Goal: Task Accomplishment & Management: Complete application form

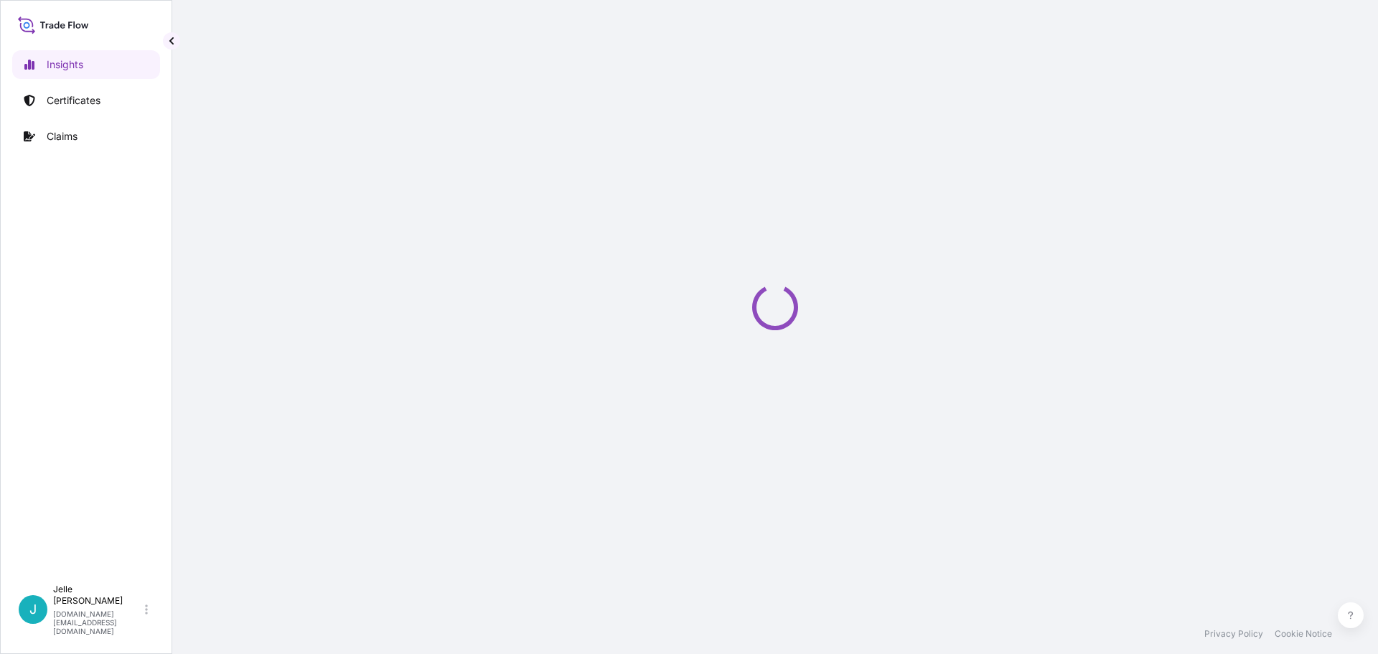
select select "2025"
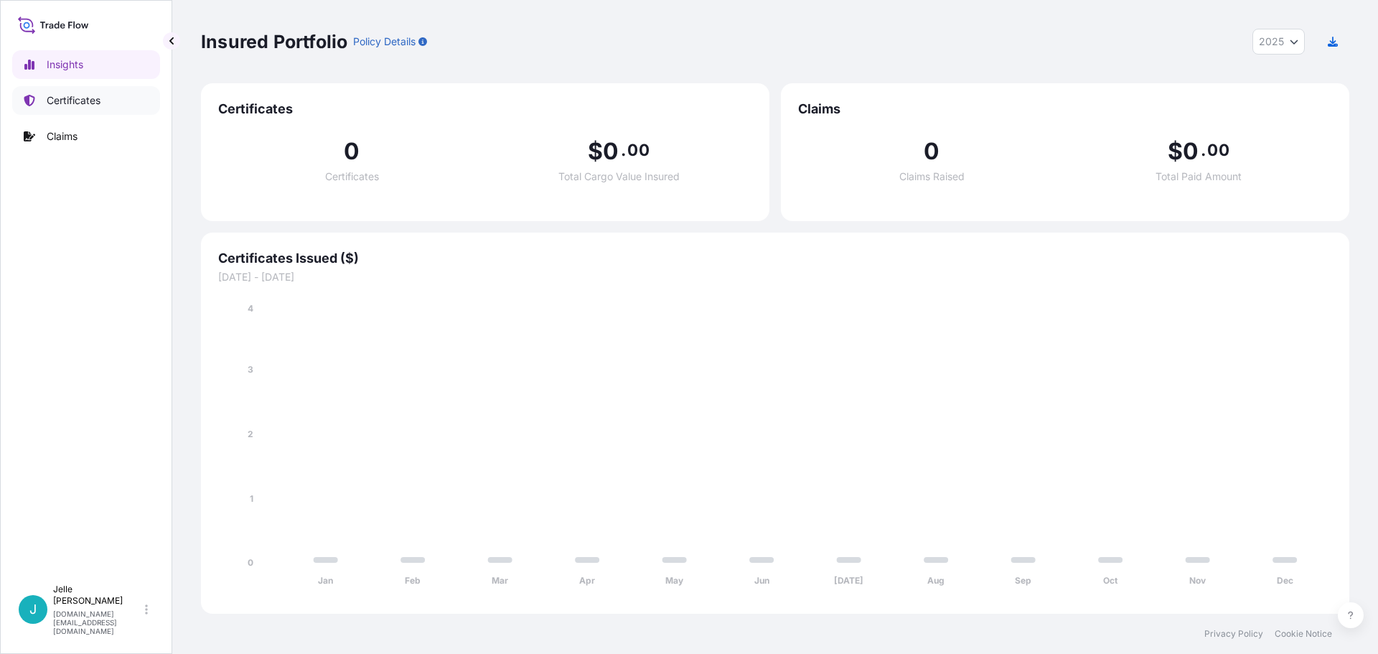
click at [102, 98] on link "Certificates" at bounding box center [86, 100] width 148 height 29
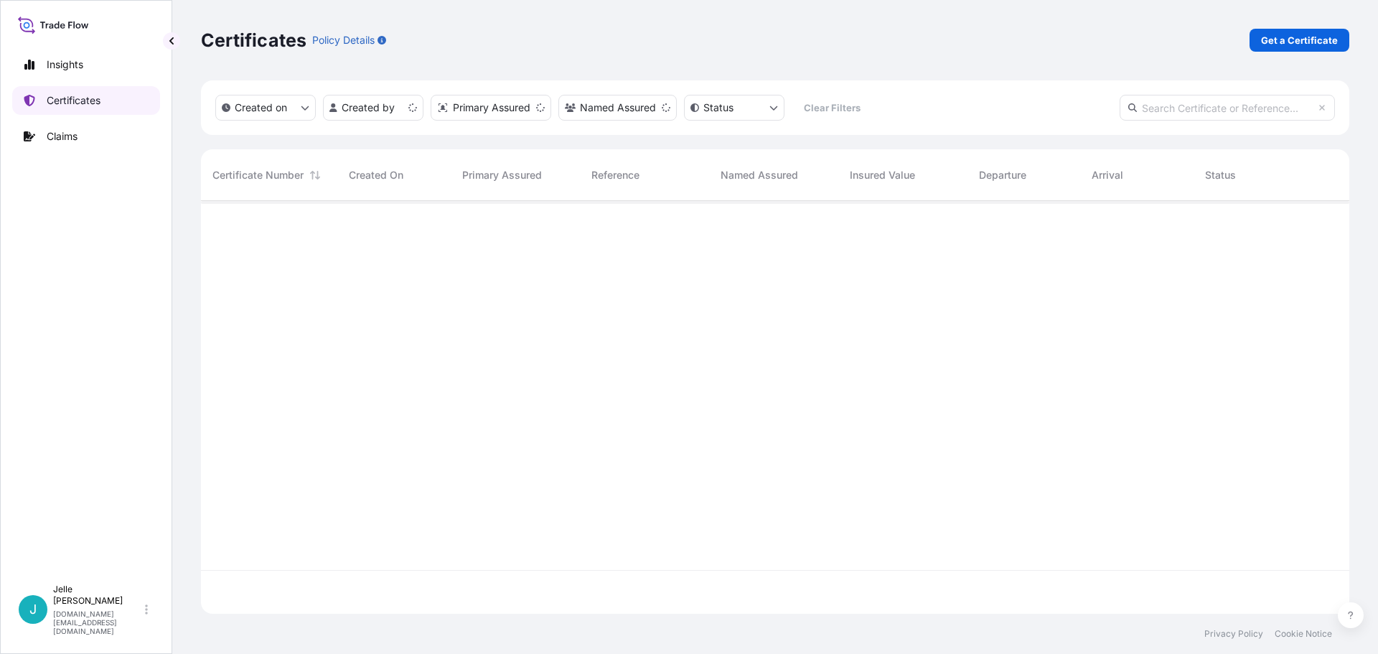
scroll to position [410, 1138]
click at [1290, 42] on p "Get a Certificate" at bounding box center [1299, 40] width 77 height 14
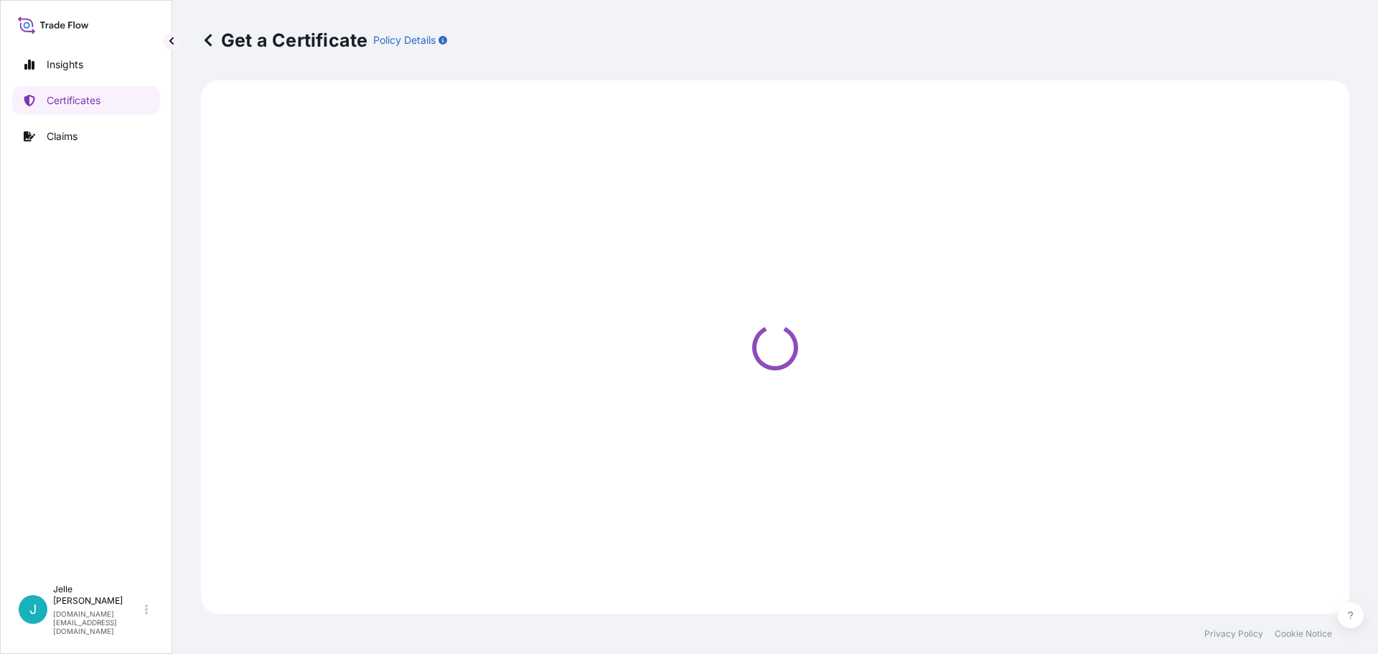
select select "Barge"
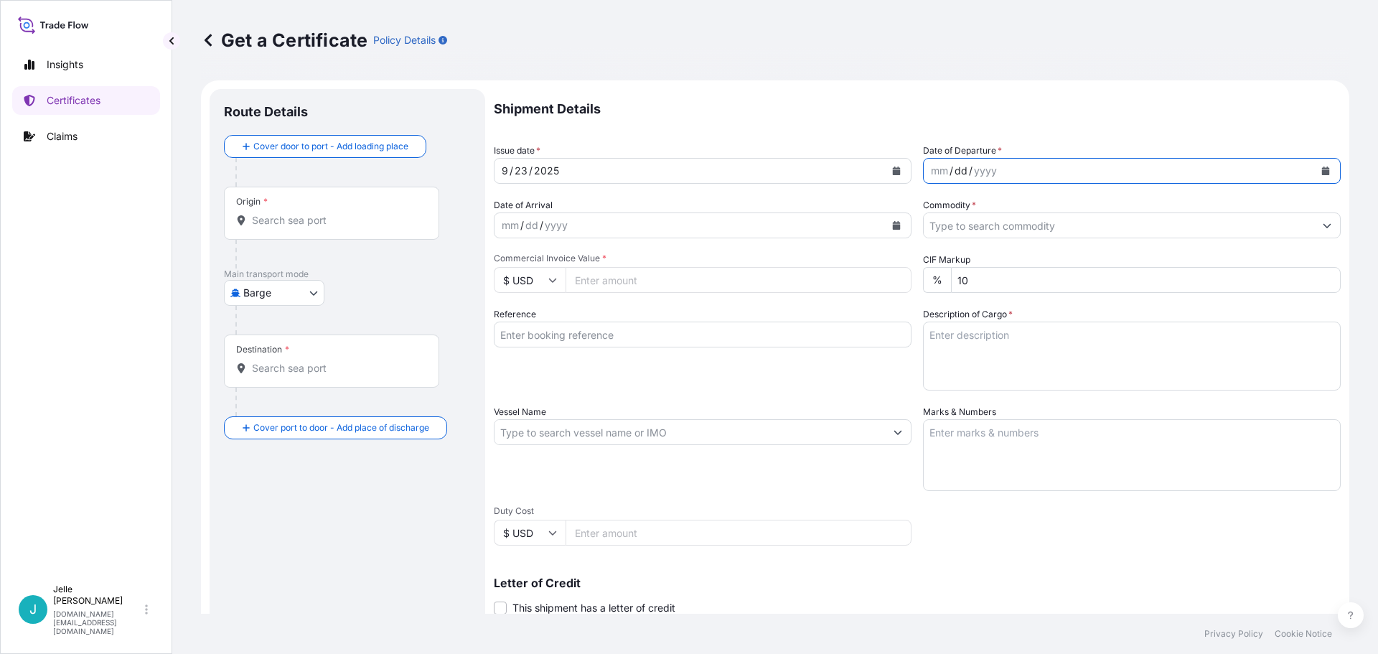
click at [956, 169] on div "dd" at bounding box center [961, 170] width 16 height 17
click at [1039, 170] on div "mm / dd / yyyy" at bounding box center [1119, 171] width 390 height 26
click at [1008, 170] on div "mm / dd / yyyy" at bounding box center [1119, 171] width 390 height 26
click at [1314, 164] on button "Calendar" at bounding box center [1325, 170] width 23 height 23
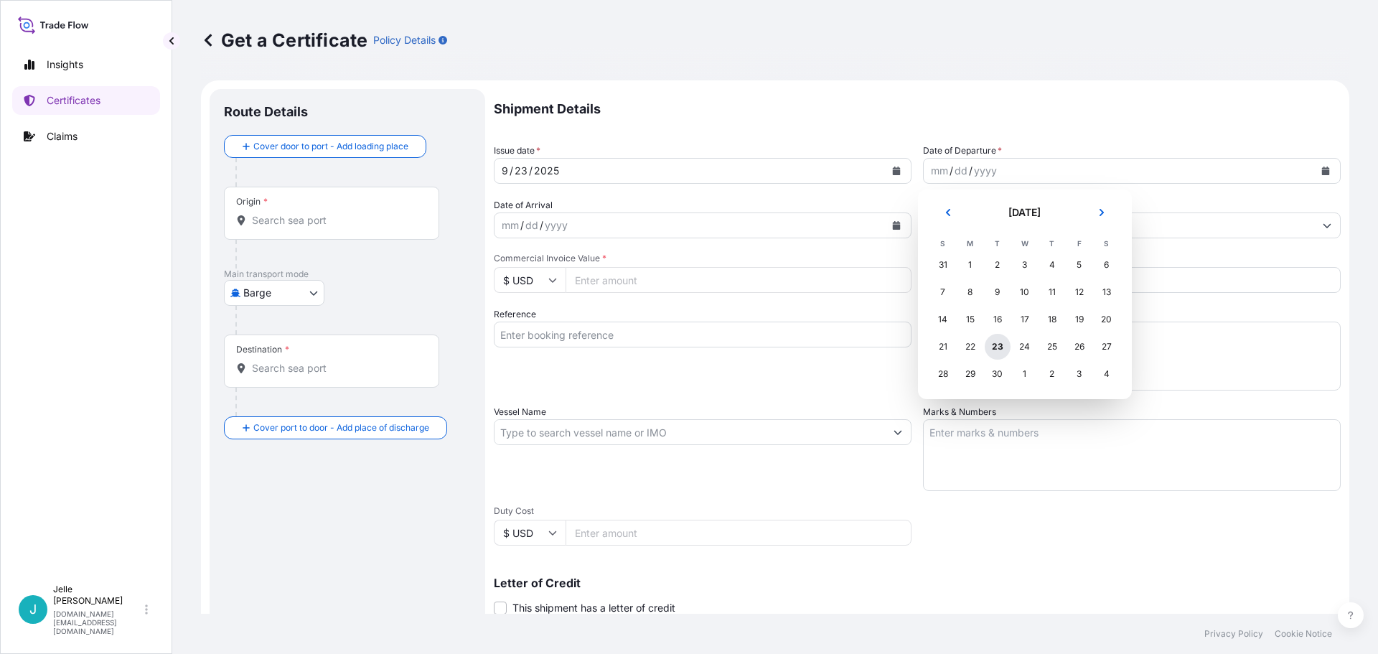
click at [999, 347] on div "23" at bounding box center [998, 347] width 26 height 26
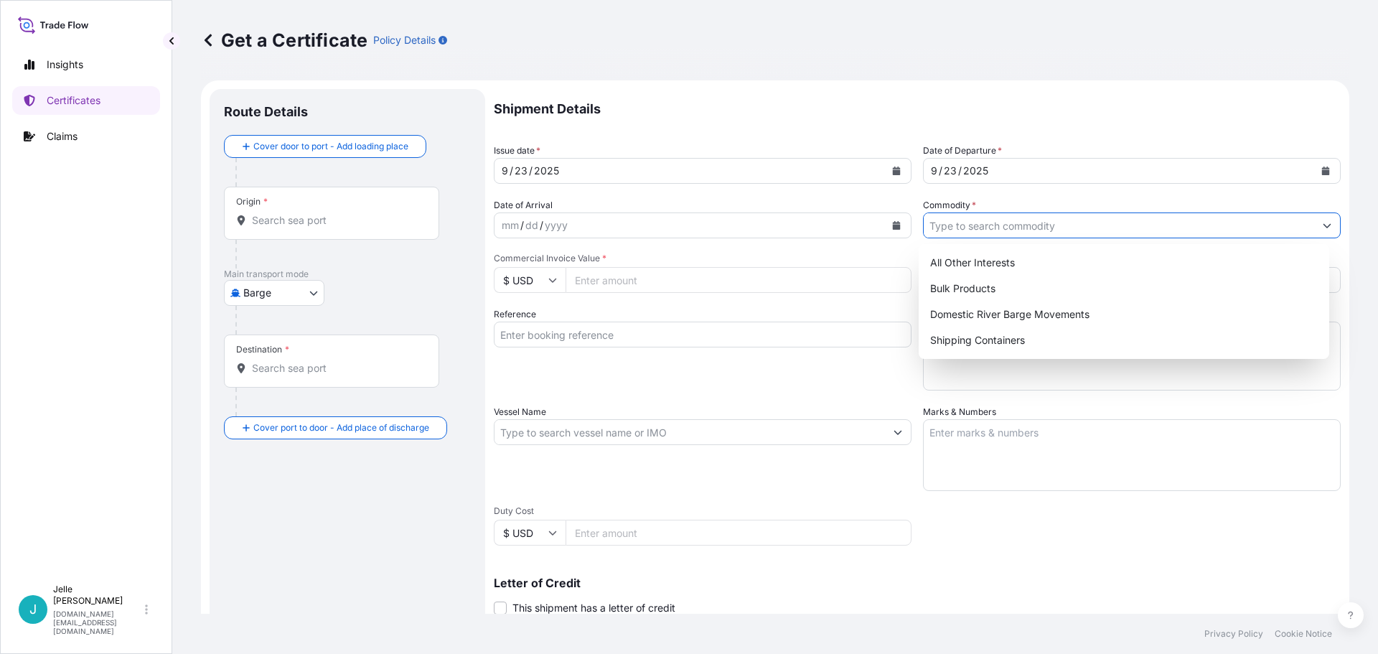
click at [954, 228] on input "Commodity *" at bounding box center [1119, 225] width 390 height 26
click at [972, 264] on div "All Other Interests" at bounding box center [1124, 263] width 400 height 26
type input "All Other Interests"
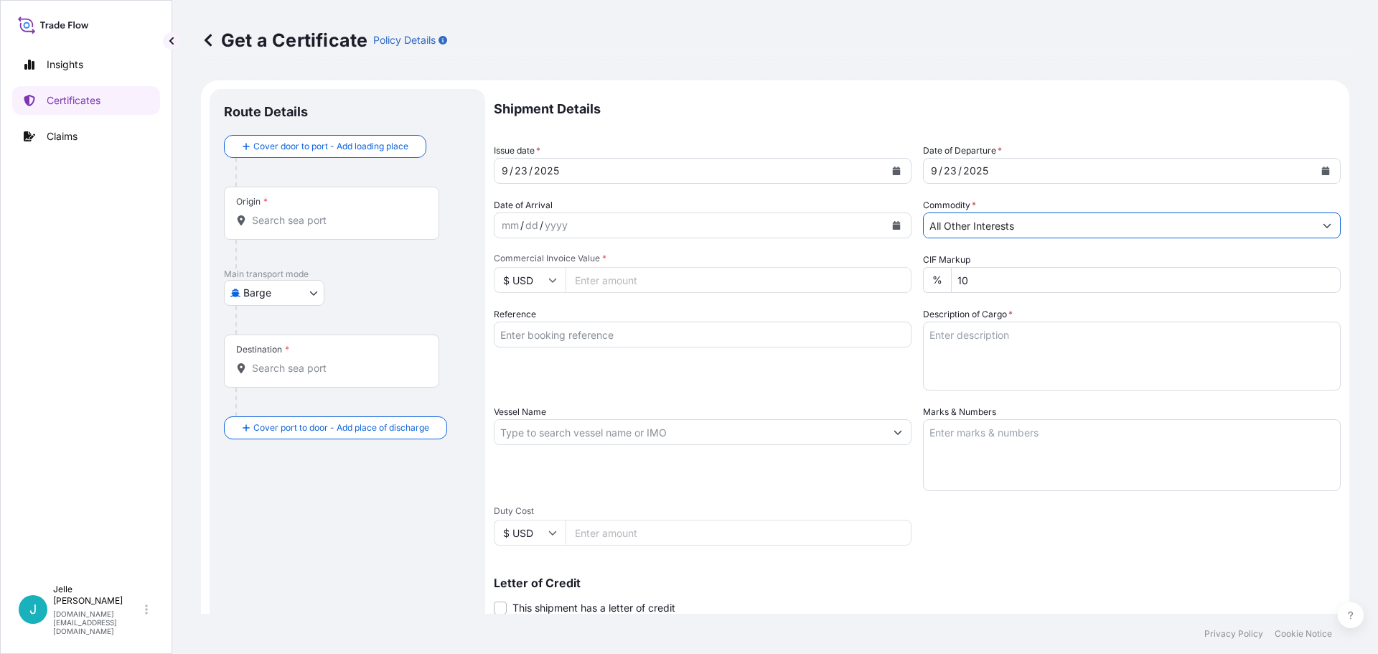
click at [637, 281] on input "Commercial Invoice Value *" at bounding box center [739, 280] width 346 height 26
type input "1557.10"
click at [702, 309] on div "Reference" at bounding box center [703, 348] width 418 height 83
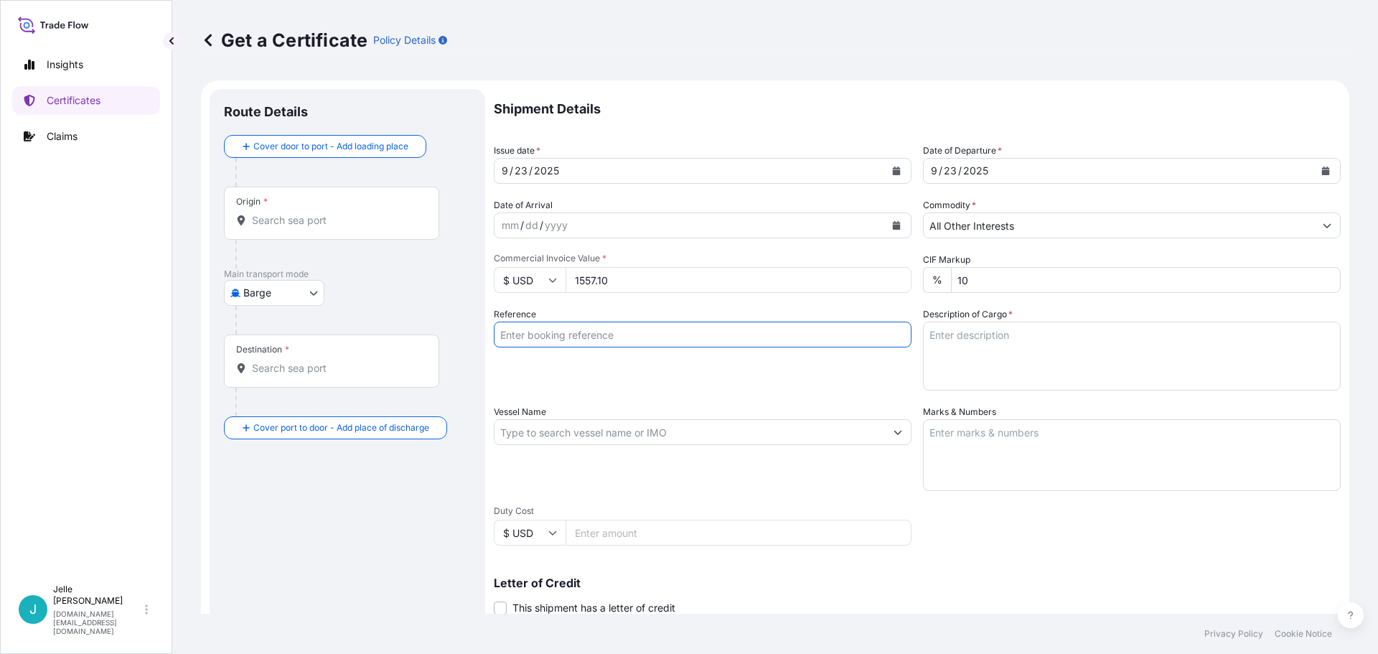
click at [580, 334] on input "Reference" at bounding box center [703, 335] width 418 height 26
type input "DN 86673658 / 1307445305"
click at [1003, 336] on textarea "Description of Cargo *" at bounding box center [1132, 356] width 418 height 69
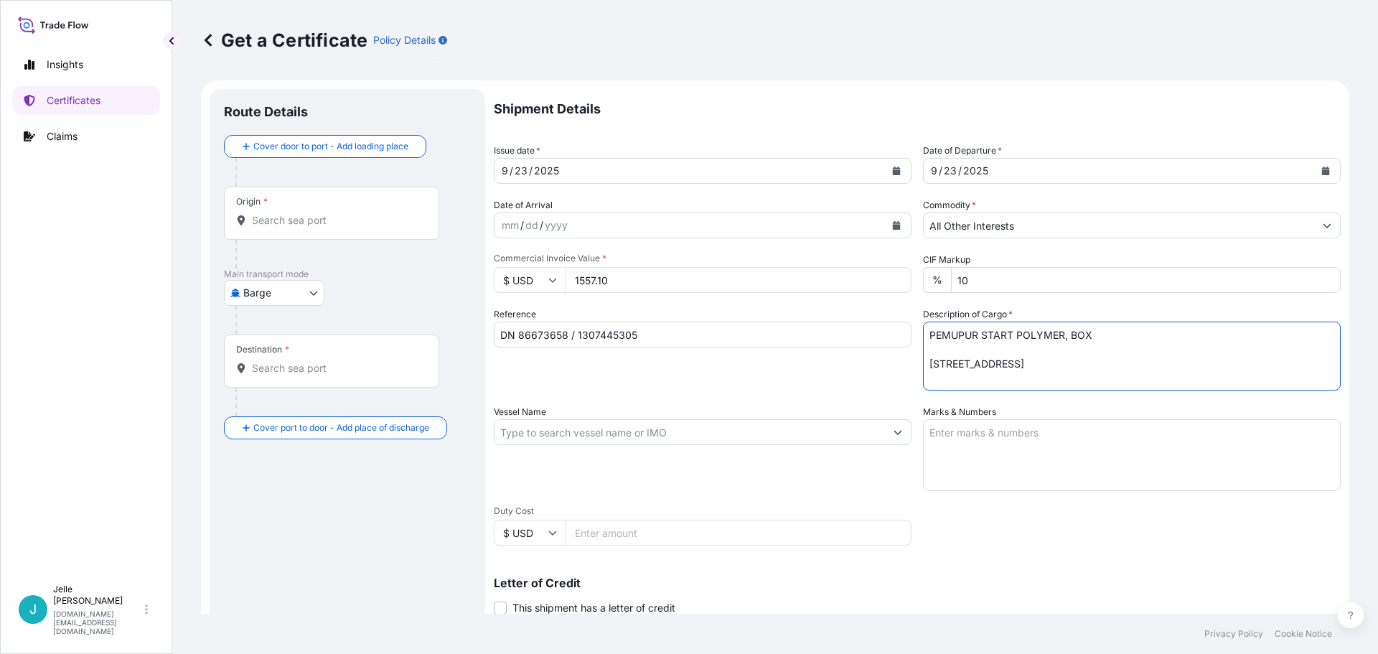
type textarea "PEMUPUR START POLYMER, BOX [STREET_ADDRESS]"
click at [300, 290] on body "Insights Certificates Claims J [PERSON_NAME] [DOMAIN_NAME][EMAIL_ADDRESS][DOMAI…" at bounding box center [689, 327] width 1378 height 654
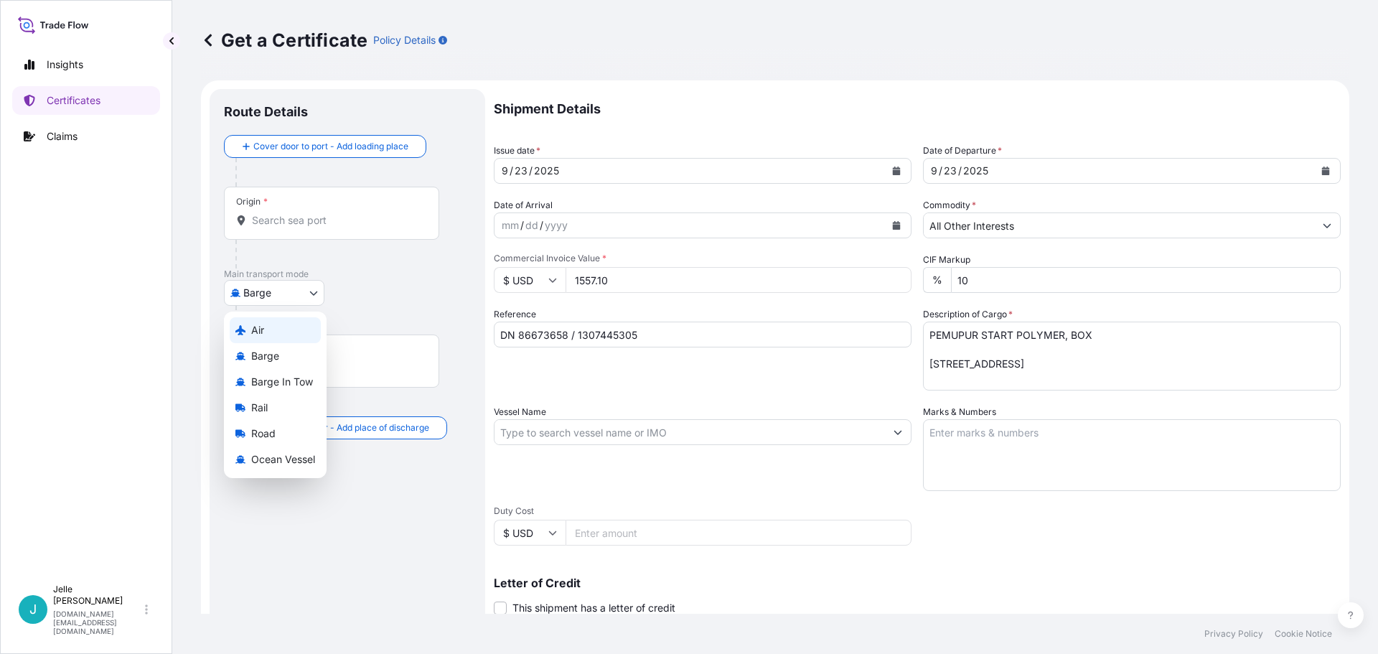
click at [274, 327] on div "Air" at bounding box center [275, 330] width 91 height 26
select select "Air"
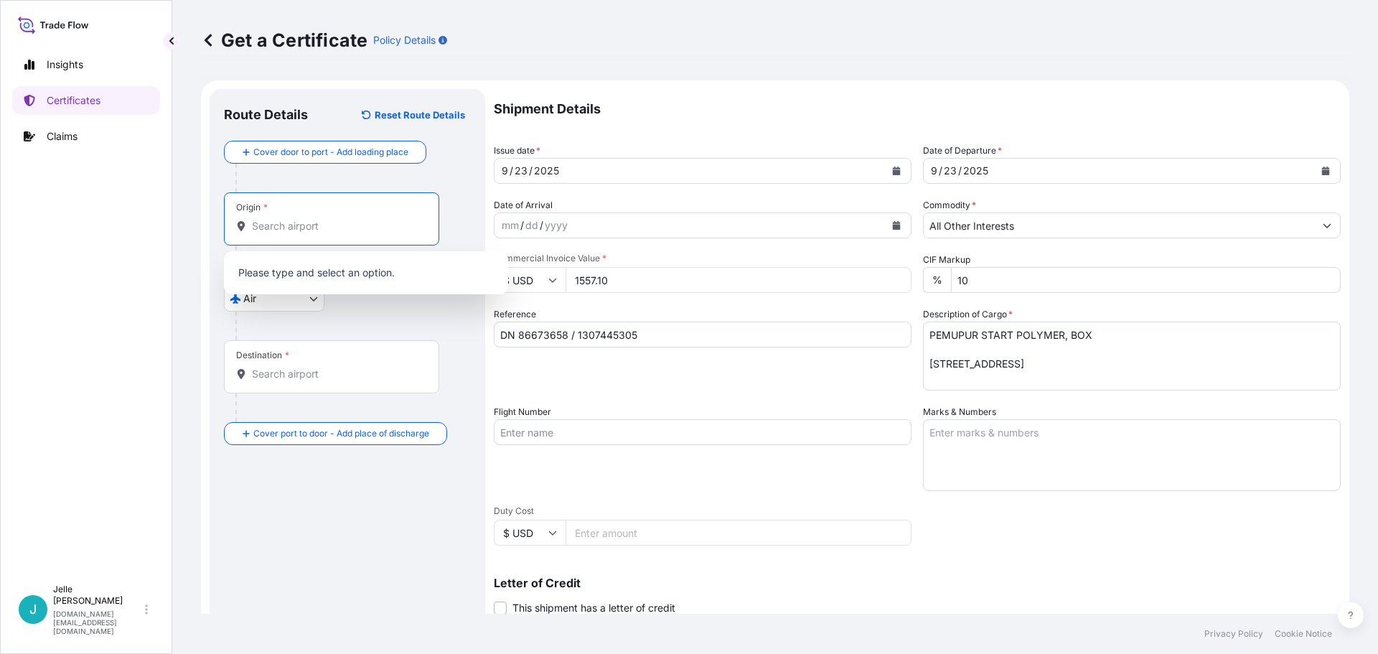
click at [306, 226] on input "Origin *" at bounding box center [336, 226] width 169 height 14
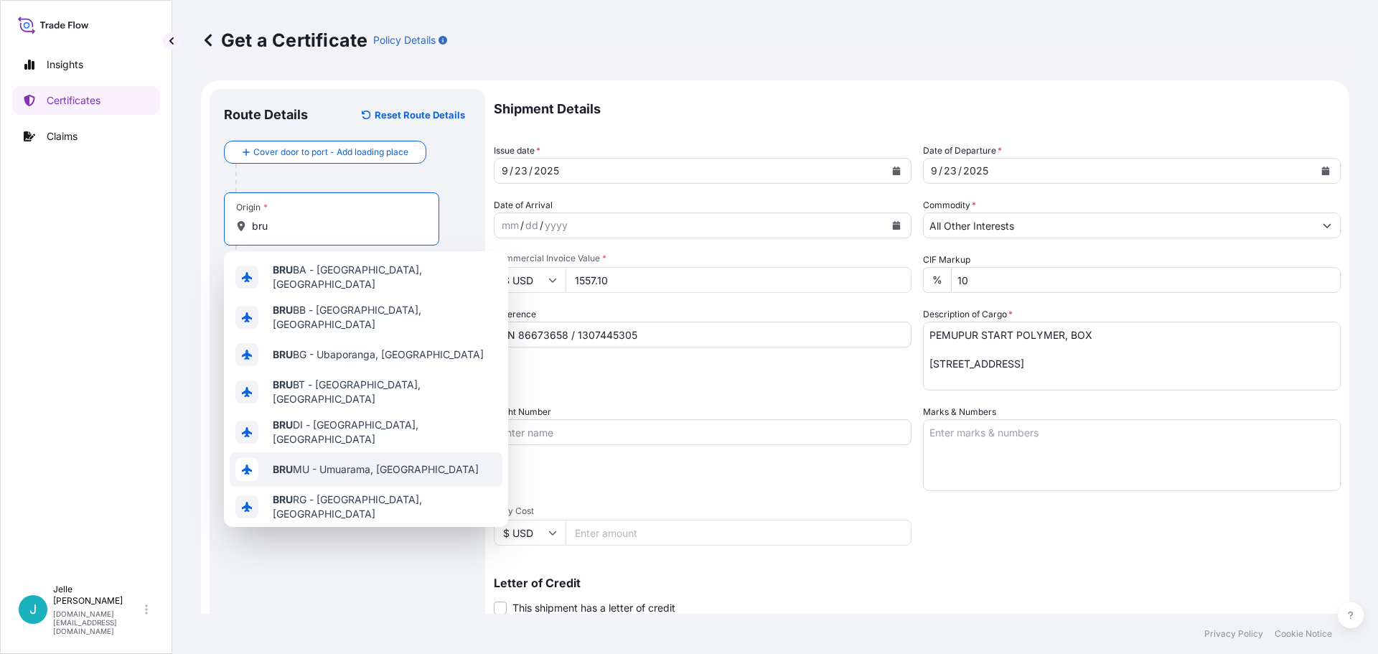
scroll to position [92, 0]
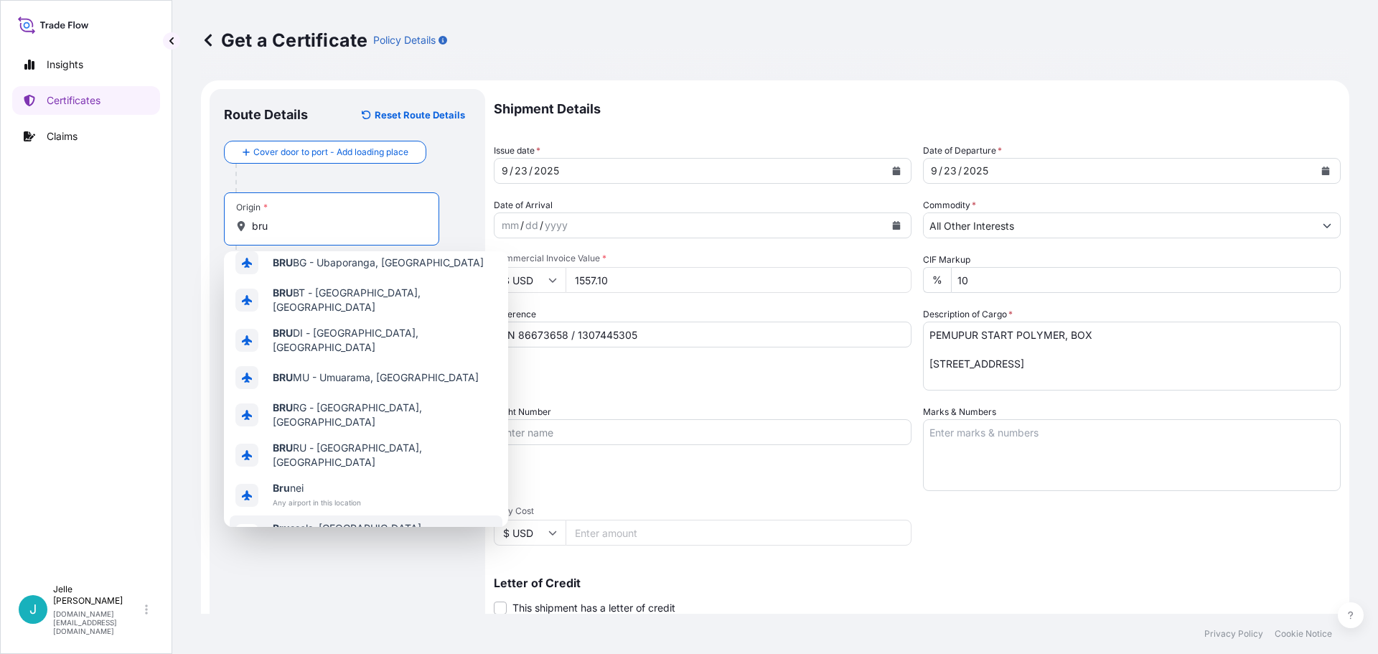
click at [301, 521] on span "Bru ssels, [GEOGRAPHIC_DATA]" at bounding box center [347, 528] width 149 height 14
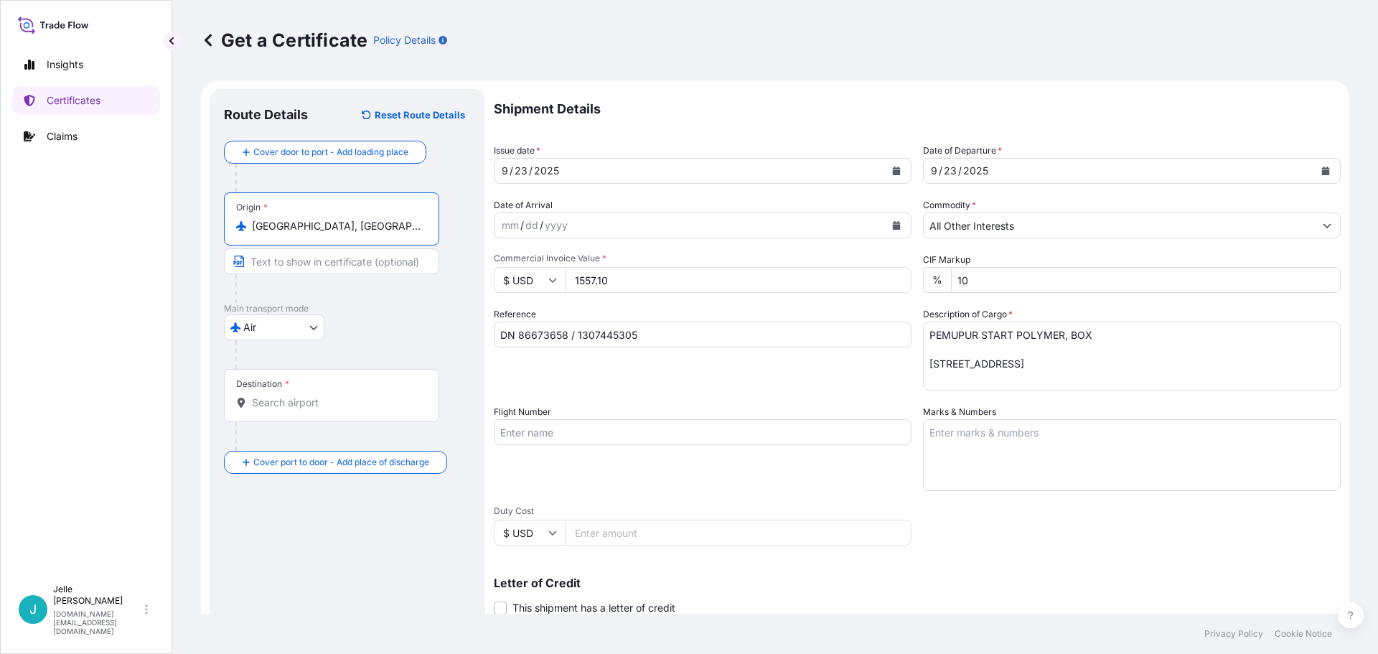
type input "[GEOGRAPHIC_DATA], [GEOGRAPHIC_DATA]"
click at [319, 410] on div "Destination *" at bounding box center [331, 395] width 215 height 53
click at [319, 410] on input "Destination *" at bounding box center [336, 402] width 169 height 14
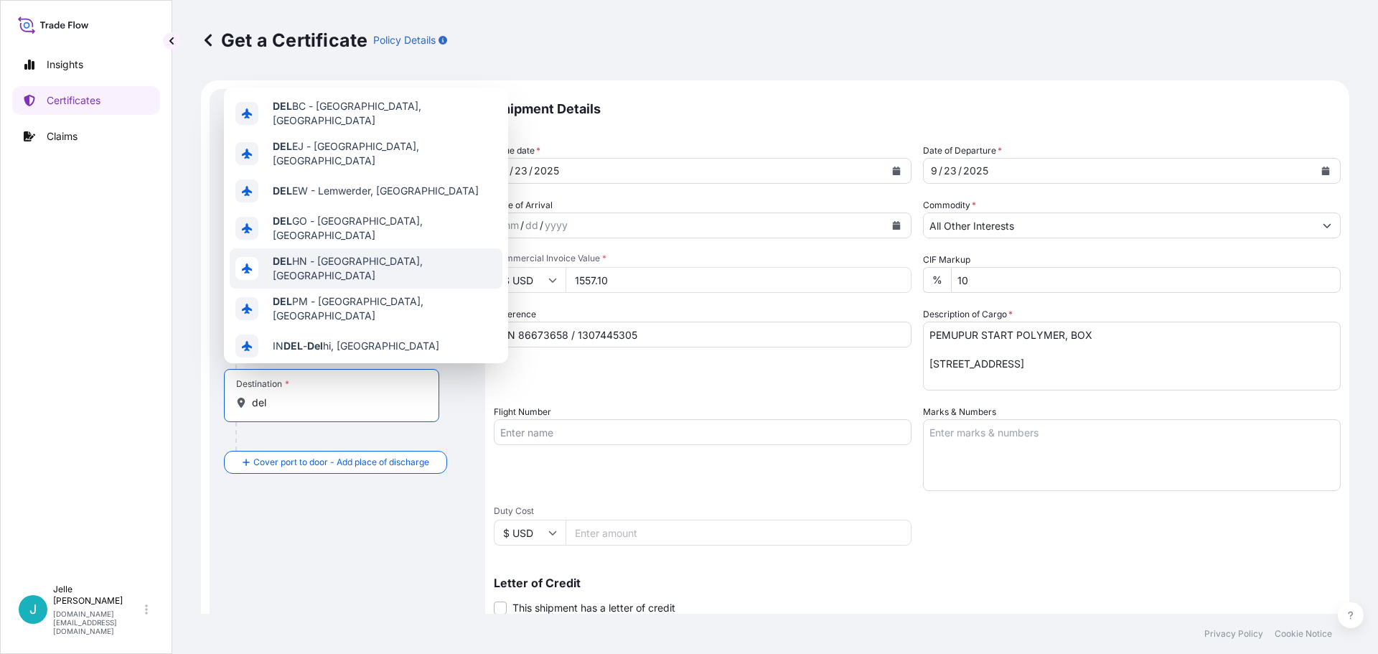
scroll to position [72, 0]
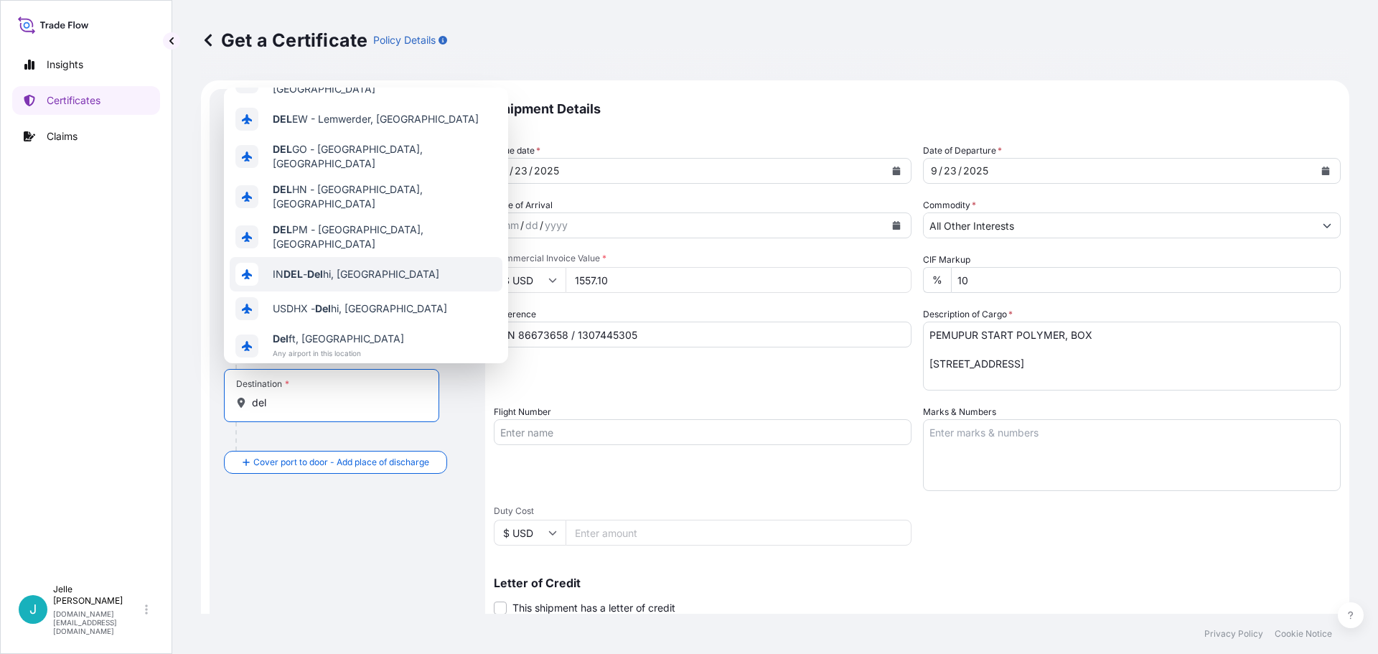
click at [331, 267] on span "IN [GEOGRAPHIC_DATA], [GEOGRAPHIC_DATA]" at bounding box center [356, 274] width 167 height 14
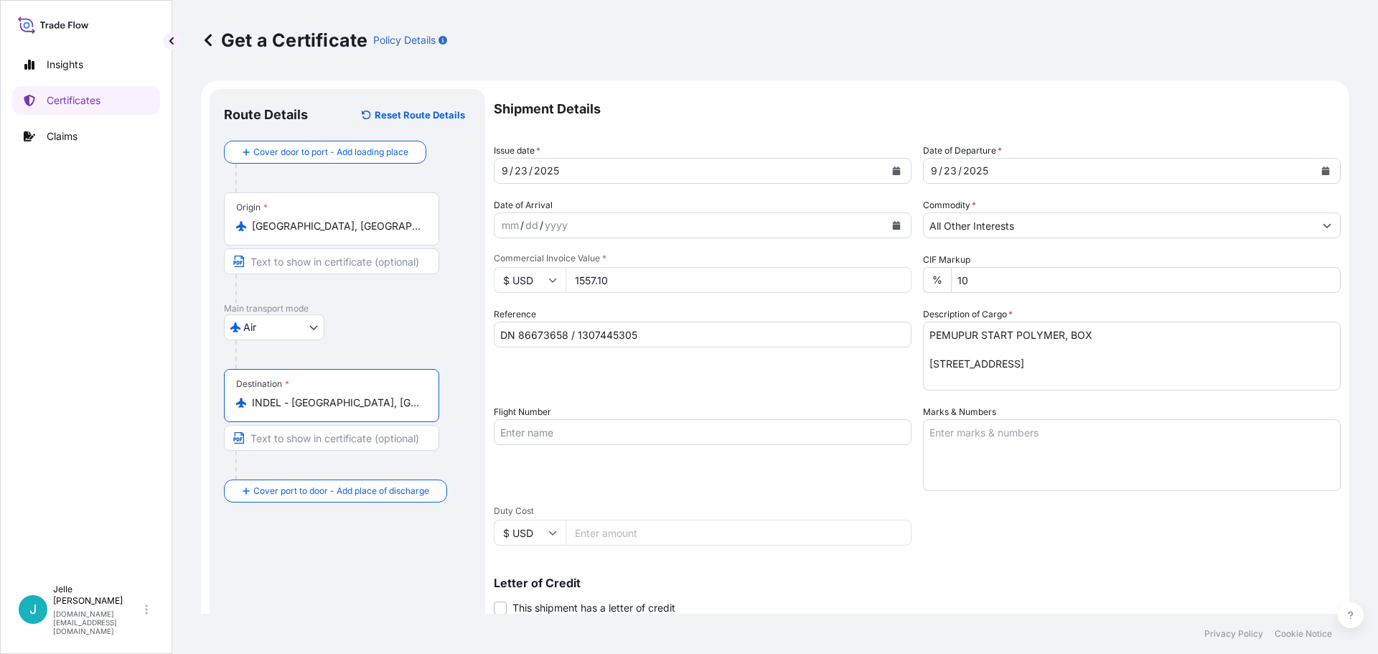
type input "INDEL - [GEOGRAPHIC_DATA], [GEOGRAPHIC_DATA]"
click at [583, 434] on input "Flight Number" at bounding box center [703, 432] width 418 height 26
click at [1321, 169] on icon "Calendar" at bounding box center [1325, 171] width 9 height 9
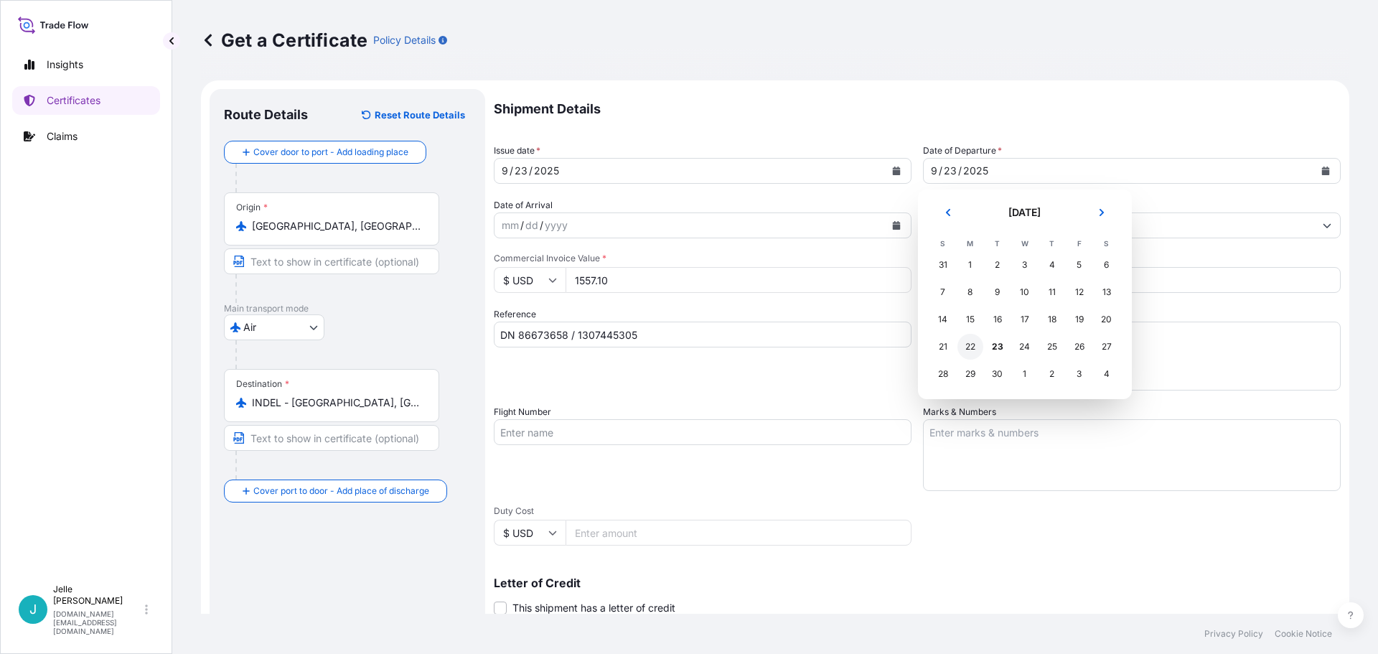
click at [962, 344] on div "22" at bounding box center [970, 347] width 26 height 26
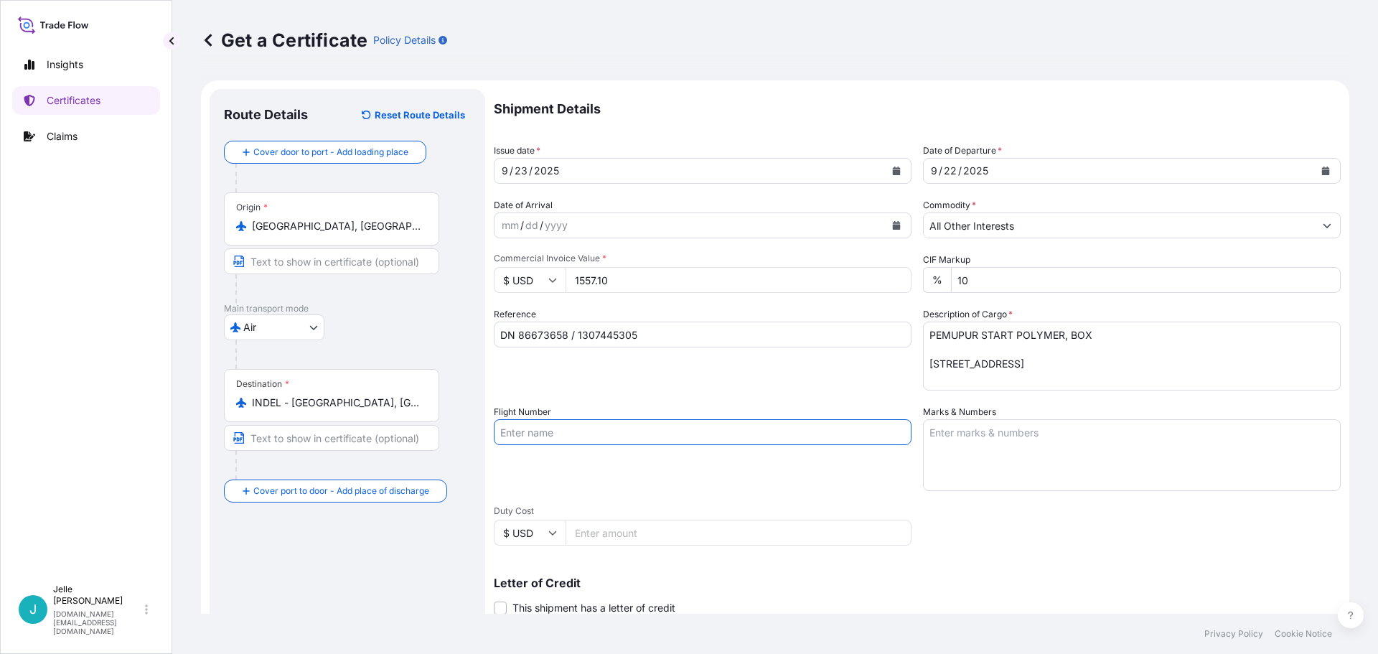
click at [632, 428] on input "Flight Number" at bounding box center [703, 432] width 418 height 26
click at [514, 436] on input "TK140 / TK0716" at bounding box center [703, 432] width 418 height 26
click at [516, 430] on input "TK140 / TK0716" at bounding box center [703, 432] width 418 height 26
type input "TK1940 / TK0716"
click at [547, 449] on div "Flight Number TK1940 / TK0716" at bounding box center [703, 448] width 418 height 86
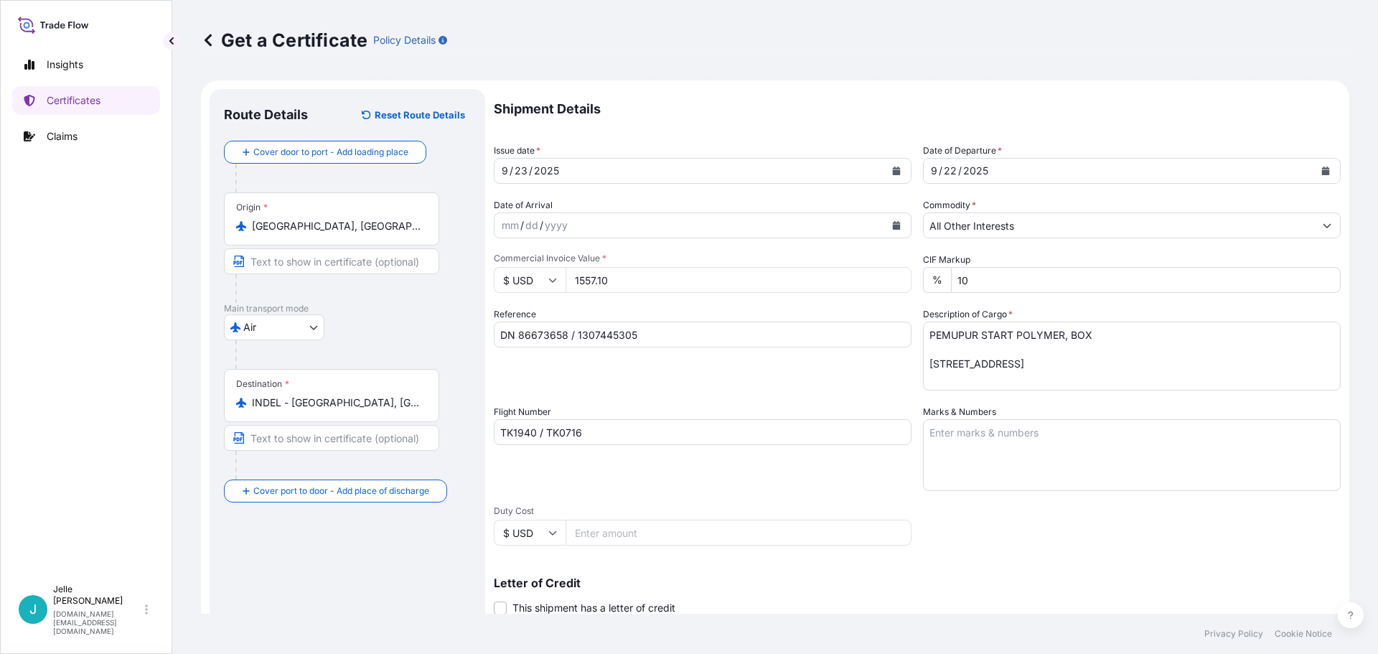
click at [991, 434] on textarea "Marks & Numbers" at bounding box center [1132, 455] width 418 height 72
type textarea "AWB 235-71135886"
click at [869, 478] on div "Flight Number TK1940 / TK0716" at bounding box center [703, 448] width 418 height 86
click at [949, 407] on label "Marks & Numbers" at bounding box center [959, 412] width 73 height 14
click at [949, 419] on textarea "AWB 235-71135886" at bounding box center [1132, 455] width 418 height 72
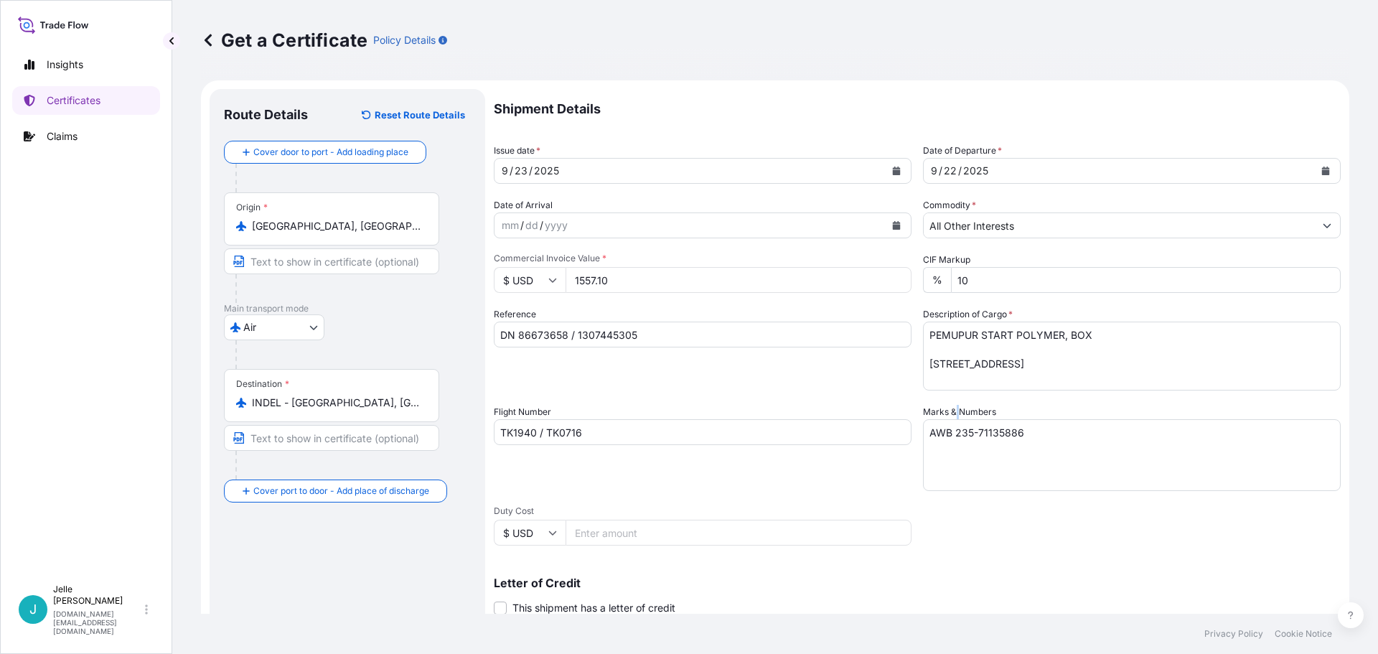
click at [949, 407] on label "Marks & Numbers" at bounding box center [959, 412] width 73 height 14
click at [949, 419] on textarea "AWB 235-71135886" at bounding box center [1132, 455] width 418 height 72
click at [949, 407] on label "Marks & Numbers" at bounding box center [959, 412] width 73 height 14
click at [949, 419] on textarea "AWB 235-71135886" at bounding box center [1132, 455] width 418 height 72
drag, startPoint x: 933, startPoint y: 405, endPoint x: 904, endPoint y: 396, distance: 30.2
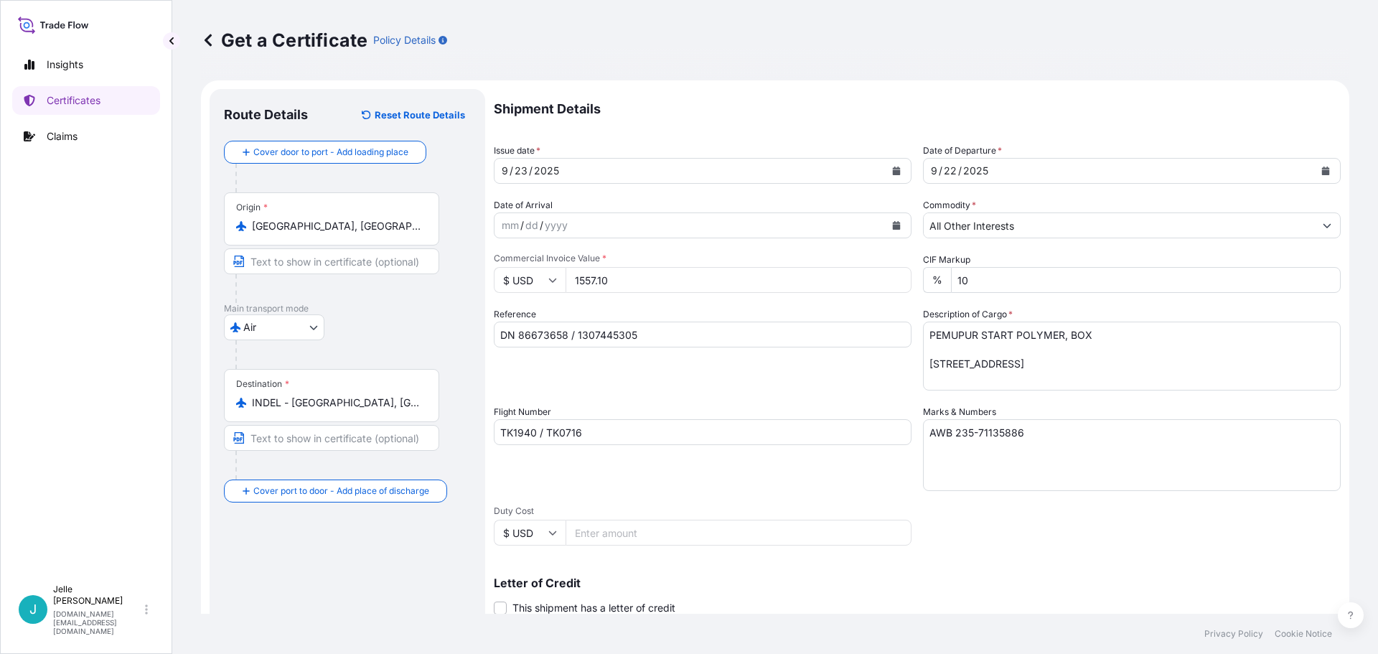
click at [931, 405] on label "Marks & Numbers" at bounding box center [959, 412] width 73 height 14
click at [931, 419] on textarea "AWB 235-71135886" at bounding box center [1132, 455] width 418 height 72
click at [754, 223] on div "mm / dd / yyyy" at bounding box center [689, 225] width 390 height 26
click at [893, 225] on icon "Calendar" at bounding box center [897, 225] width 8 height 9
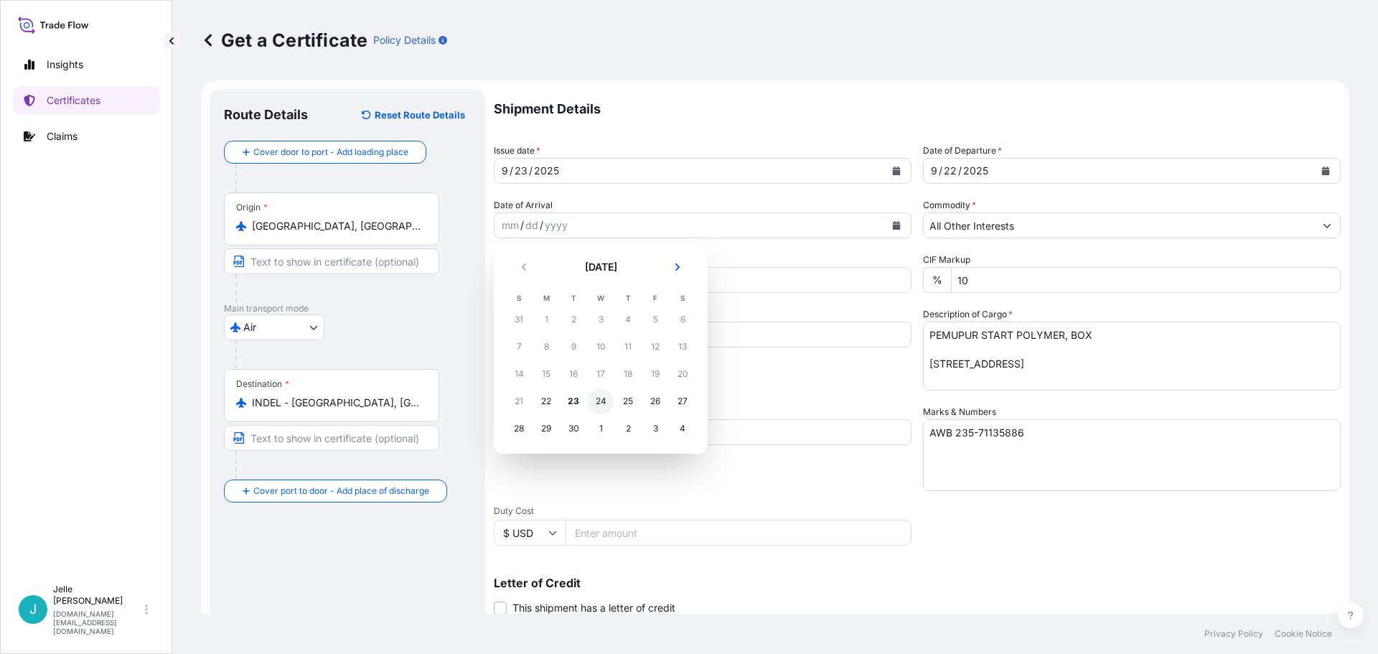
click at [603, 403] on div "24" at bounding box center [601, 401] width 26 height 26
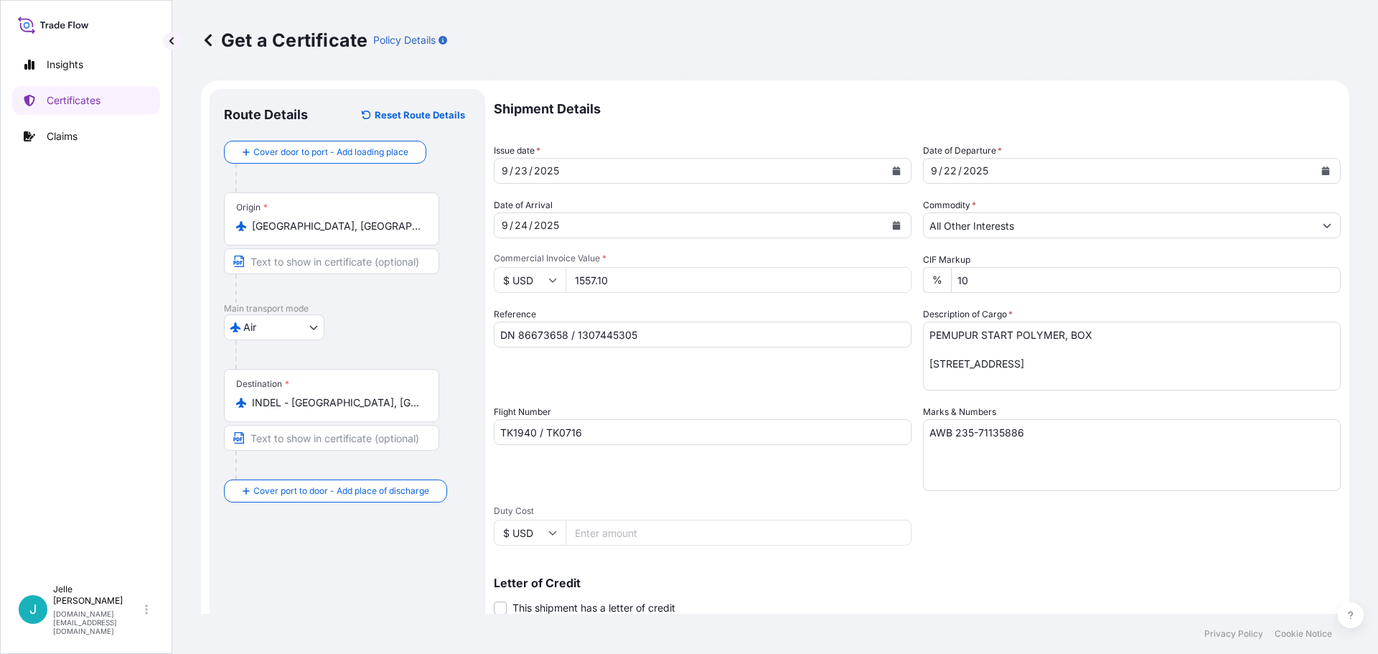
click at [641, 362] on div "Reference DN 86673658 / 1307445305" at bounding box center [703, 348] width 418 height 83
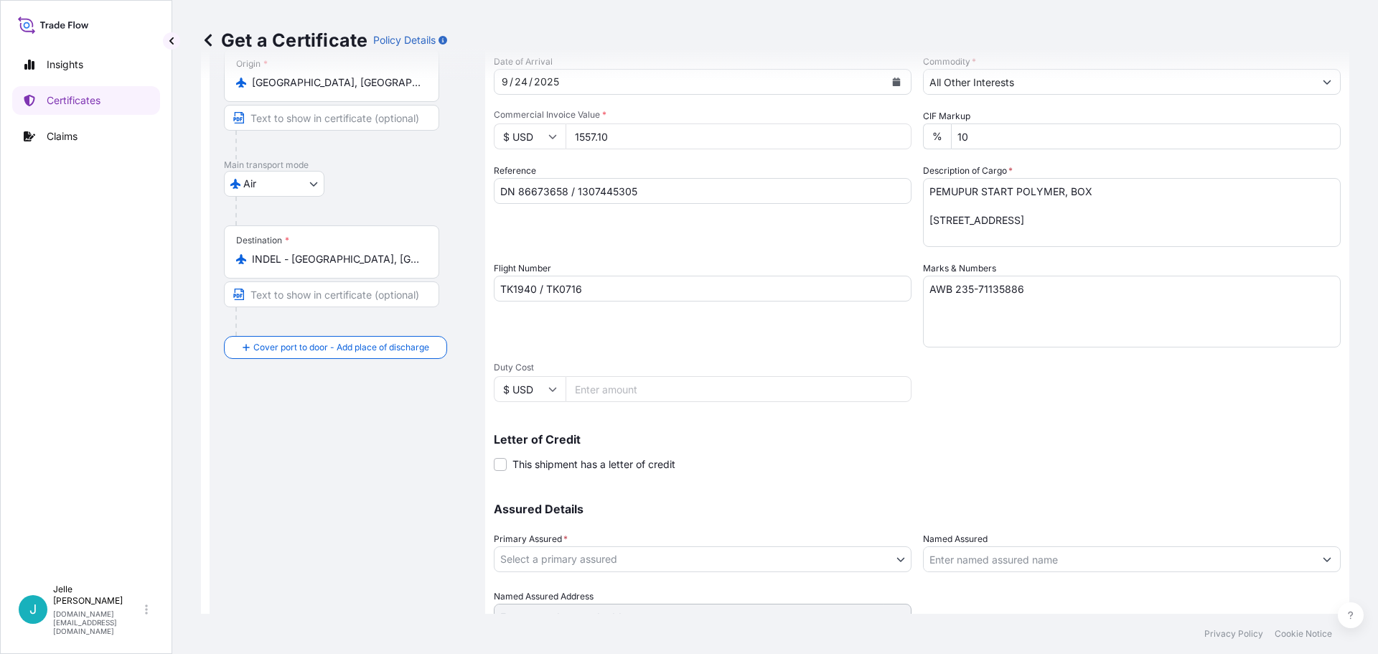
scroll to position [208, 0]
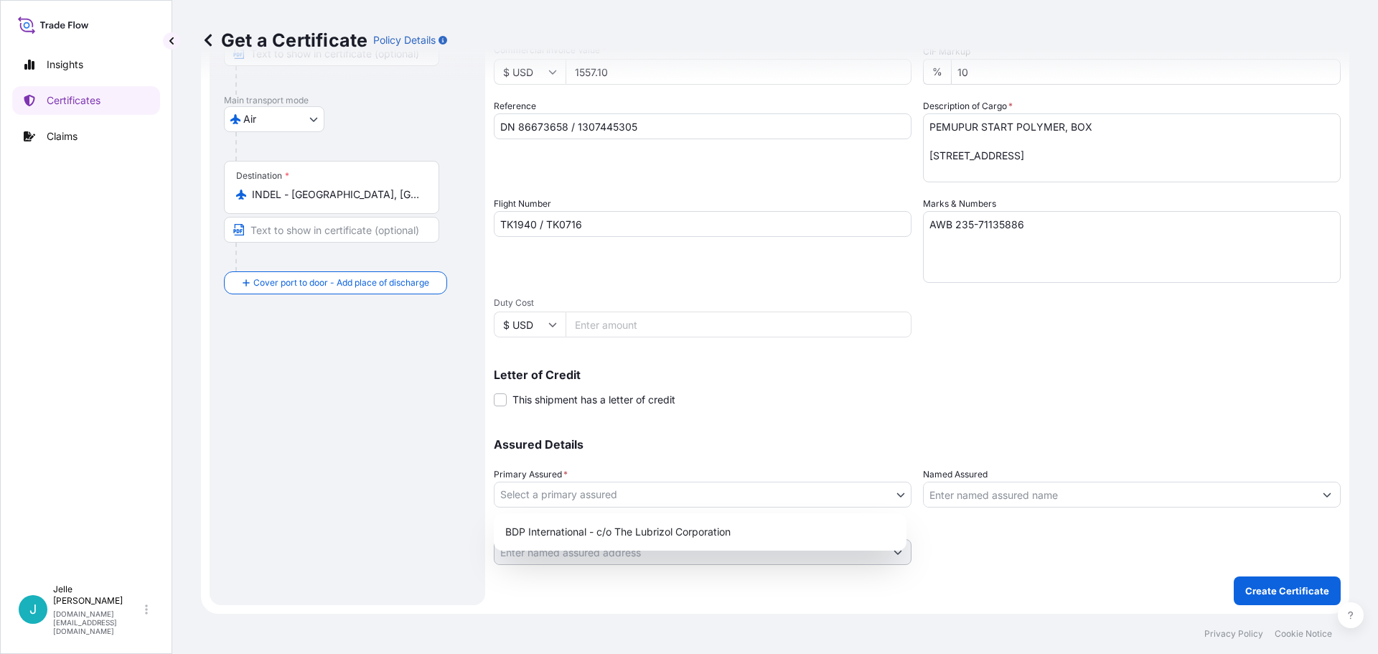
click at [634, 491] on body "Insights Certificates Claims J [PERSON_NAME] [DOMAIN_NAME][EMAIL_ADDRESS][DOMAI…" at bounding box center [689, 327] width 1378 height 654
click at [578, 536] on div "BDP International - c/o The Lubrizol Corporation" at bounding box center [700, 532] width 401 height 26
select select "31972"
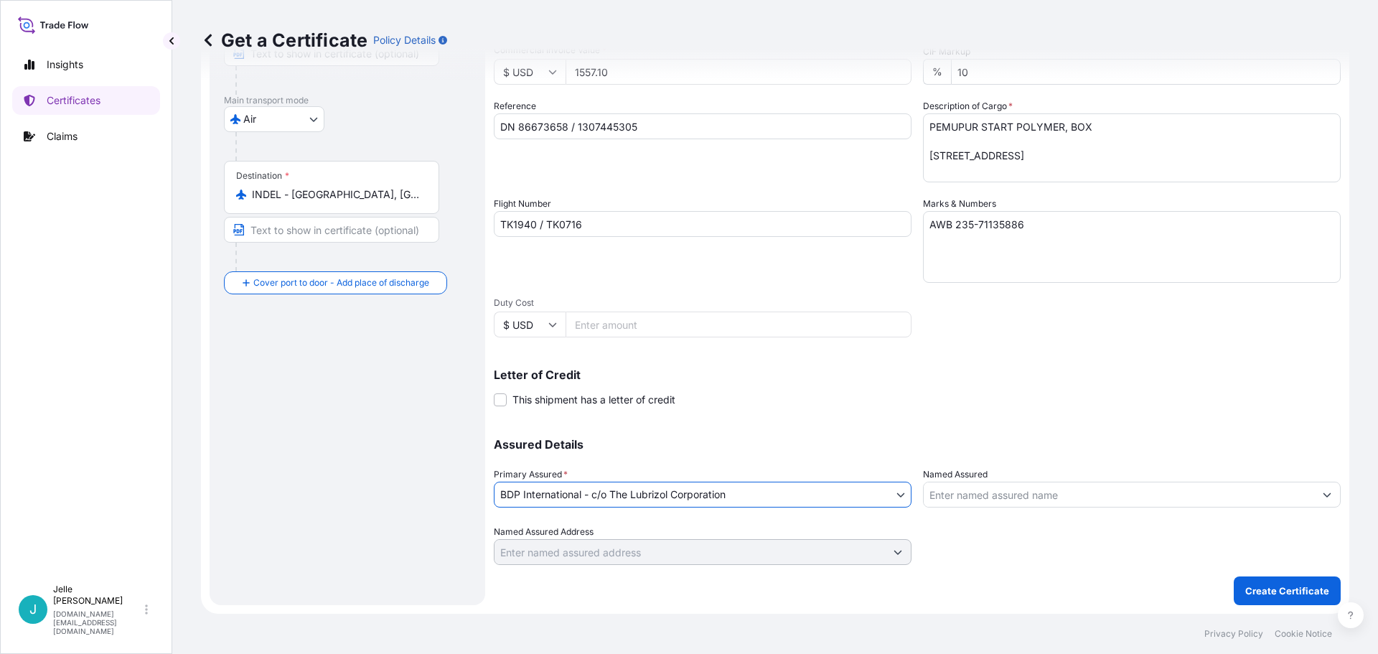
click at [1111, 377] on p "Letter of Credit" at bounding box center [917, 374] width 847 height 11
click at [1257, 591] on p "Create Certificate" at bounding box center [1287, 590] width 84 height 14
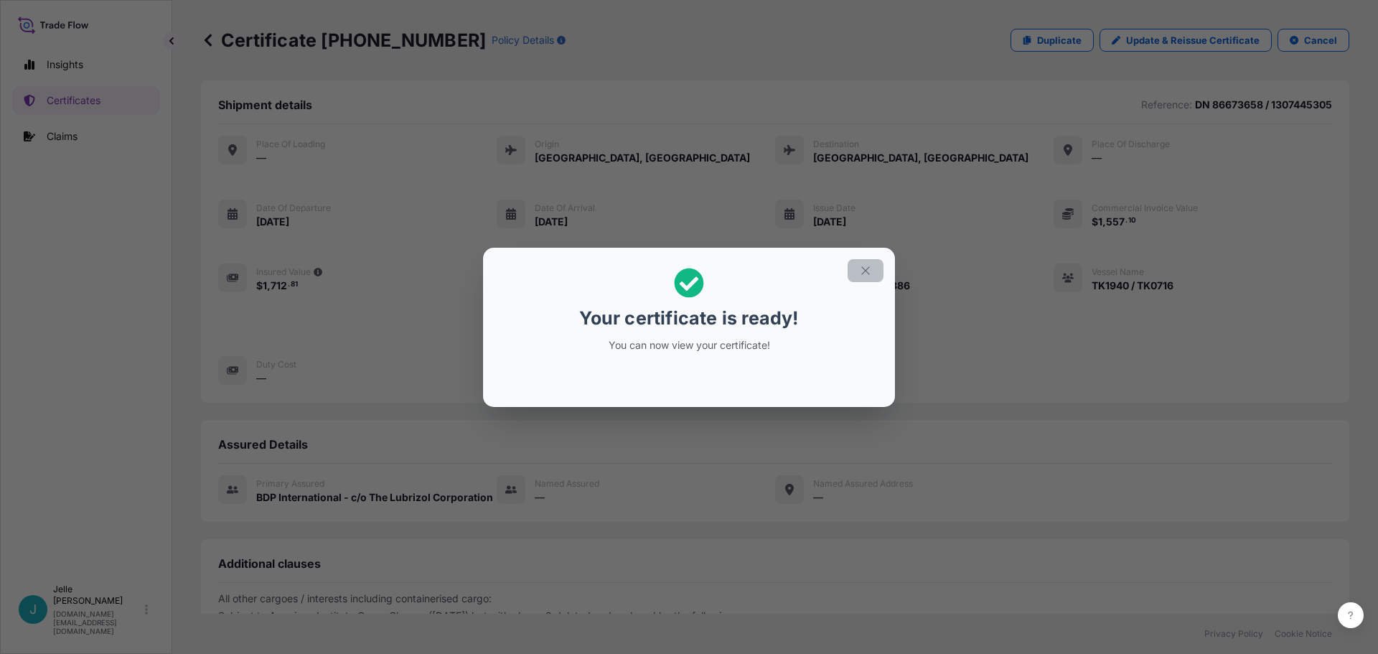
click at [868, 270] on icon "button" at bounding box center [865, 270] width 13 height 13
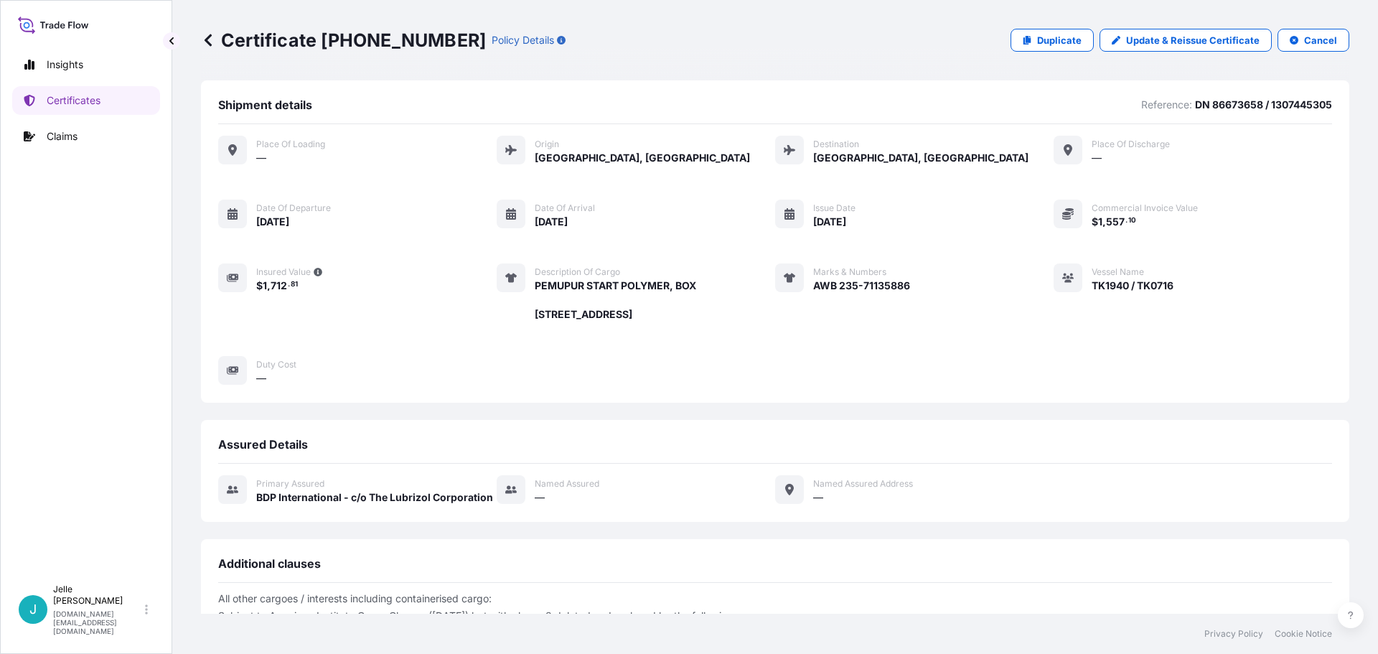
scroll to position [273, 0]
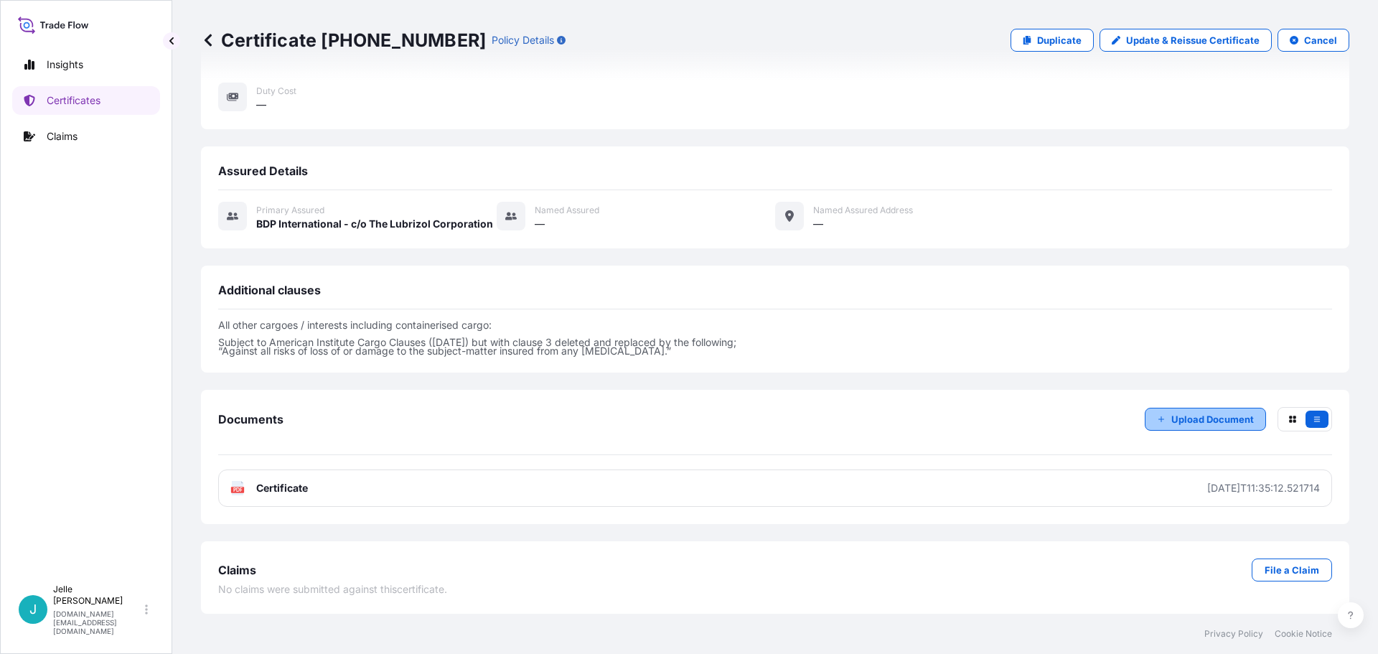
click at [1201, 418] on p "Upload Document" at bounding box center [1212, 419] width 83 height 14
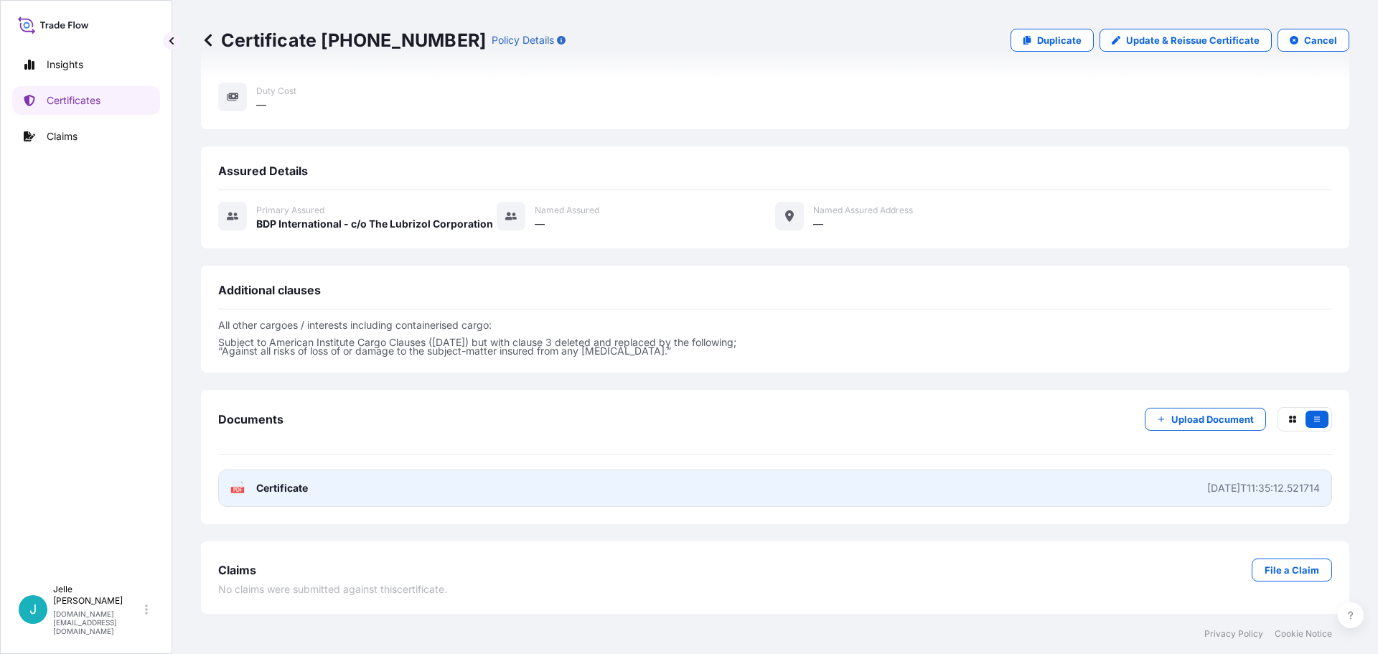
click at [487, 486] on link "PDF Certificate [DATE]T11:35:12.521714" at bounding box center [775, 487] width 1114 height 37
